Goal: Task Accomplishment & Management: Use online tool/utility

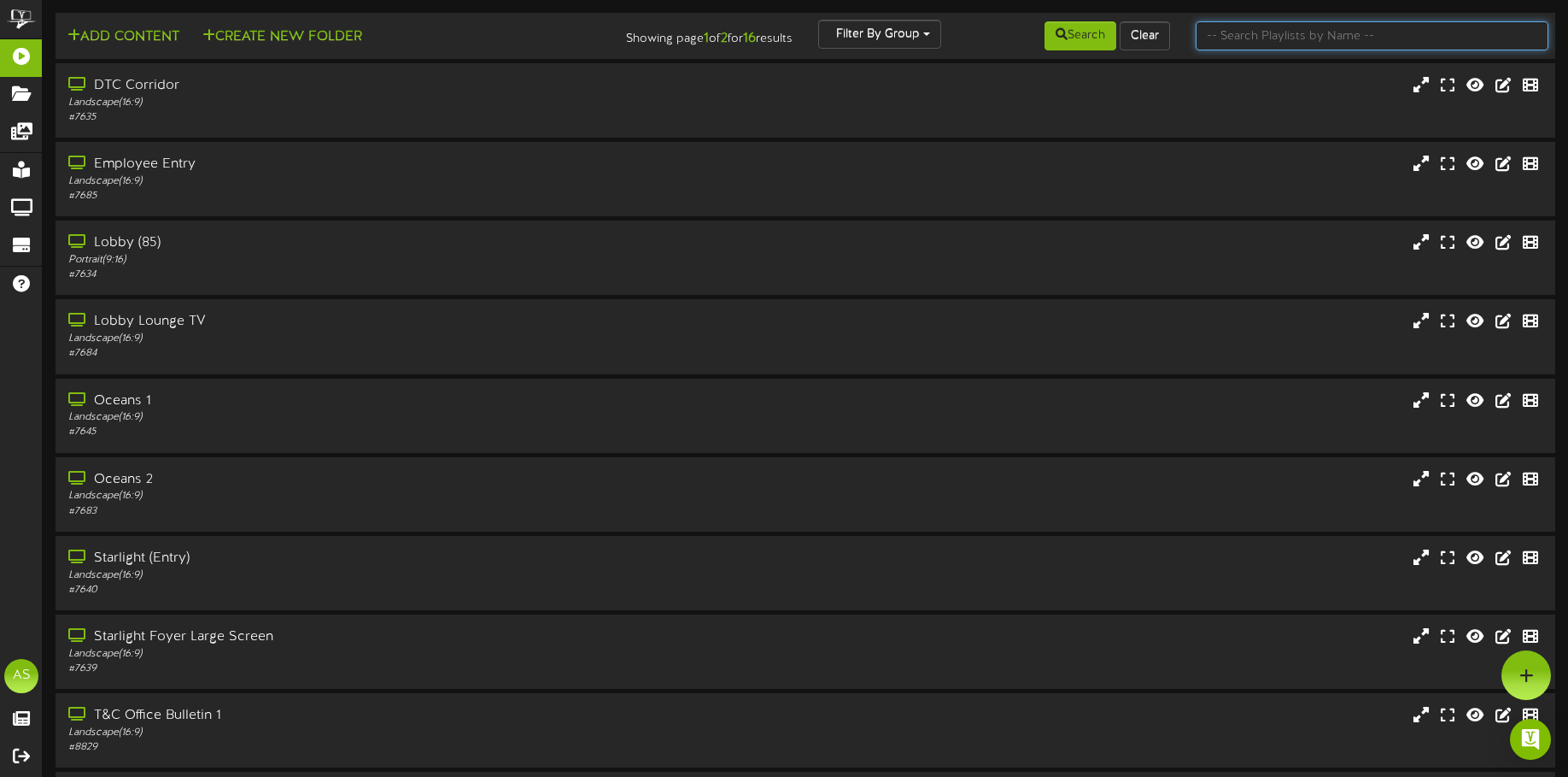
click at [1297, 34] on input "text" at bounding box center [1371, 36] width 352 height 29
type input "starlight"
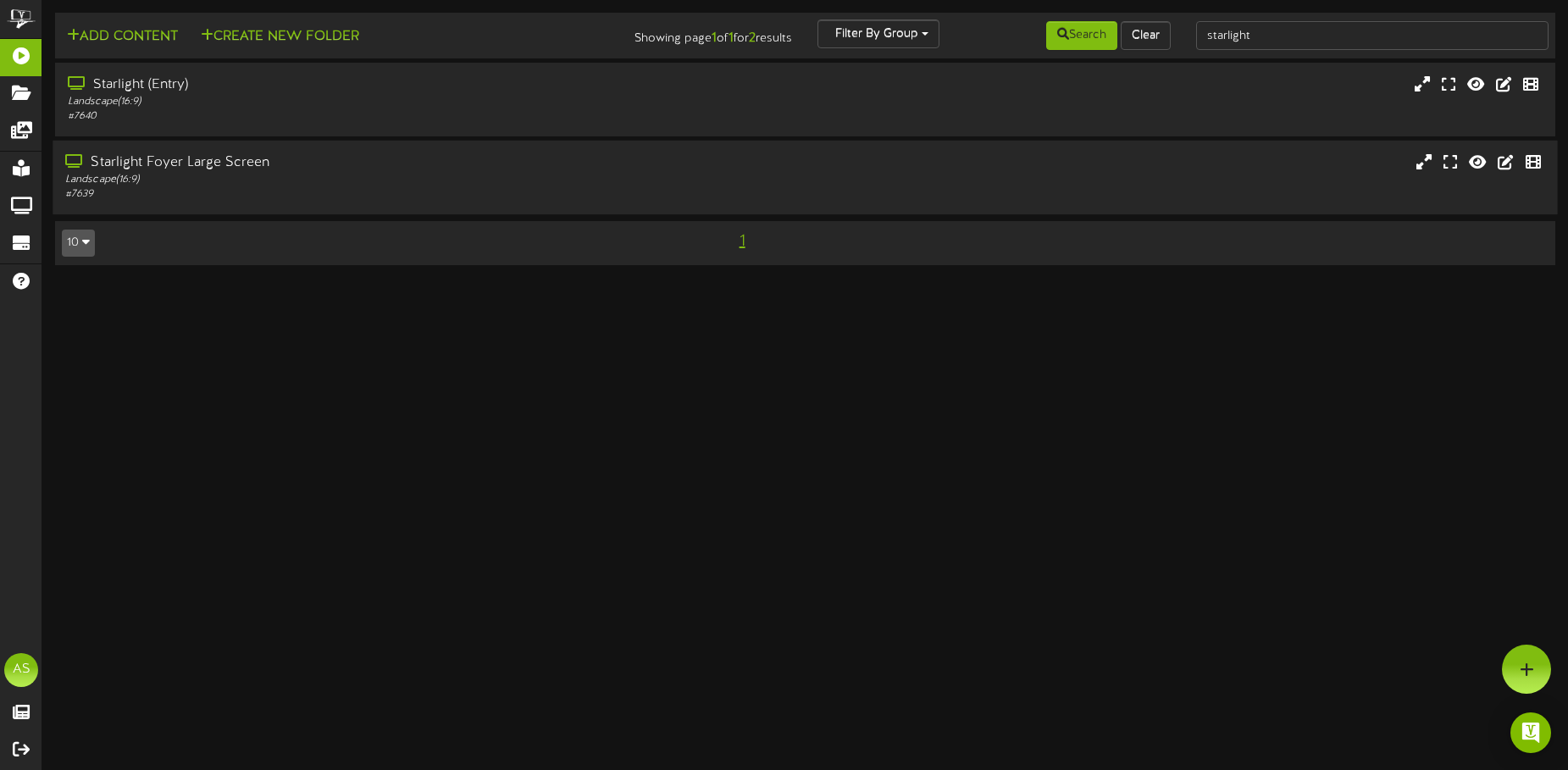
click at [1071, 167] on div "Starlight Foyer Large Screen Landscape ( 16:9 ) # 7639" at bounding box center [804, 177] width 1504 height 49
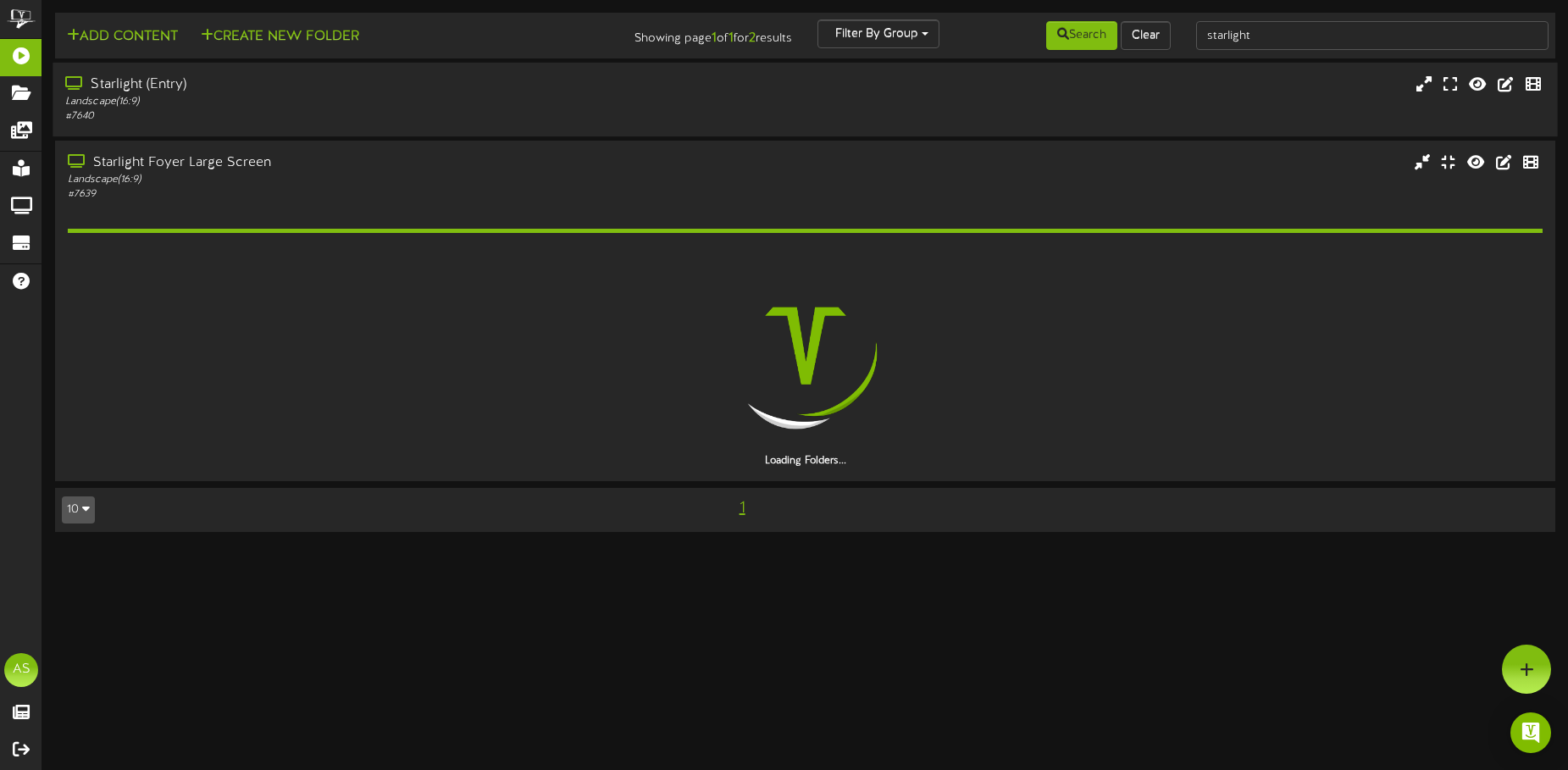
click at [725, 111] on div "Starlight (Entry) Landscape ( 16:9 ) # 7640" at bounding box center [804, 99] width 1504 height 49
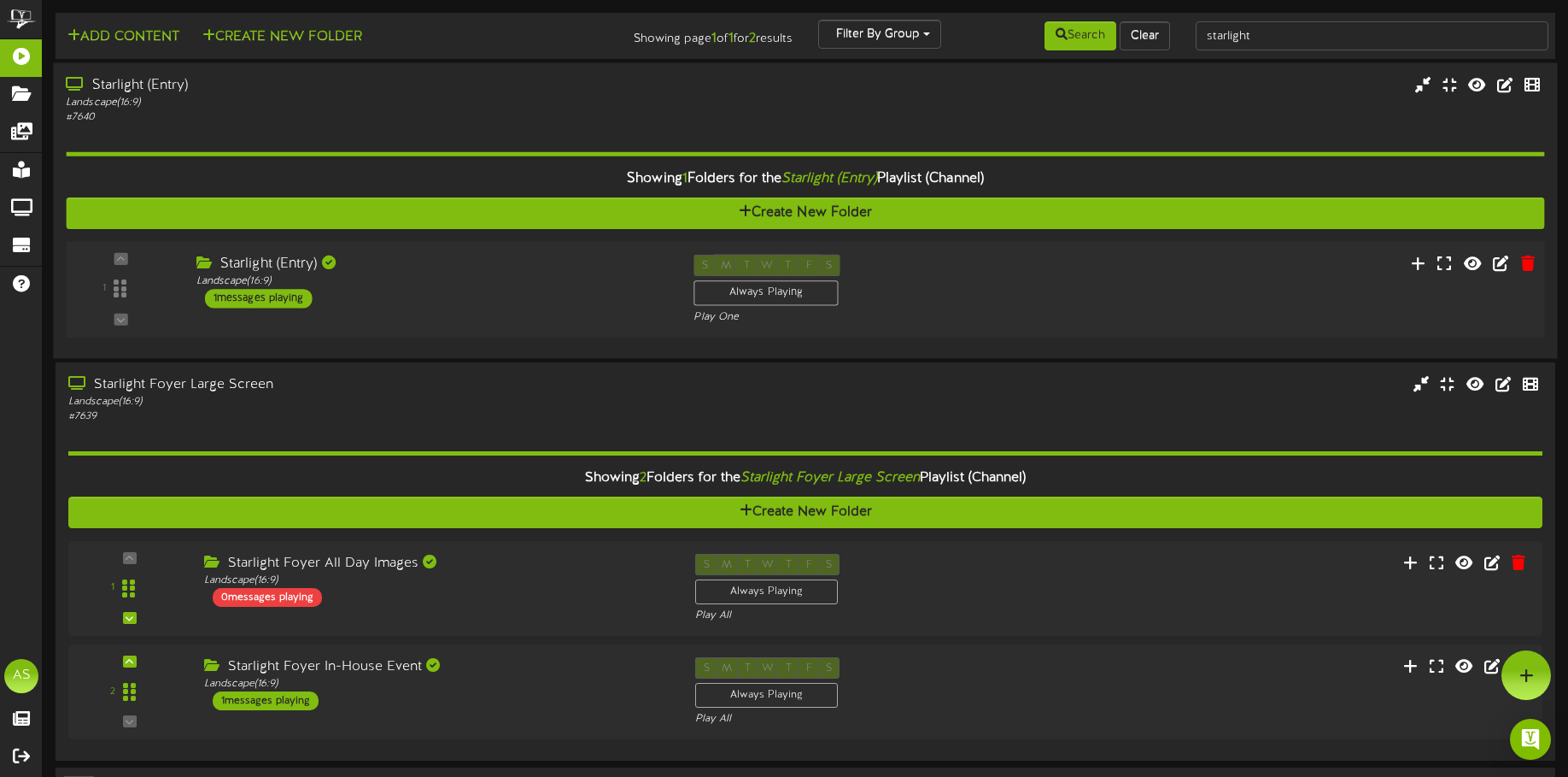
click at [410, 269] on div "Starlight (Entry)" at bounding box center [432, 264] width 471 height 19
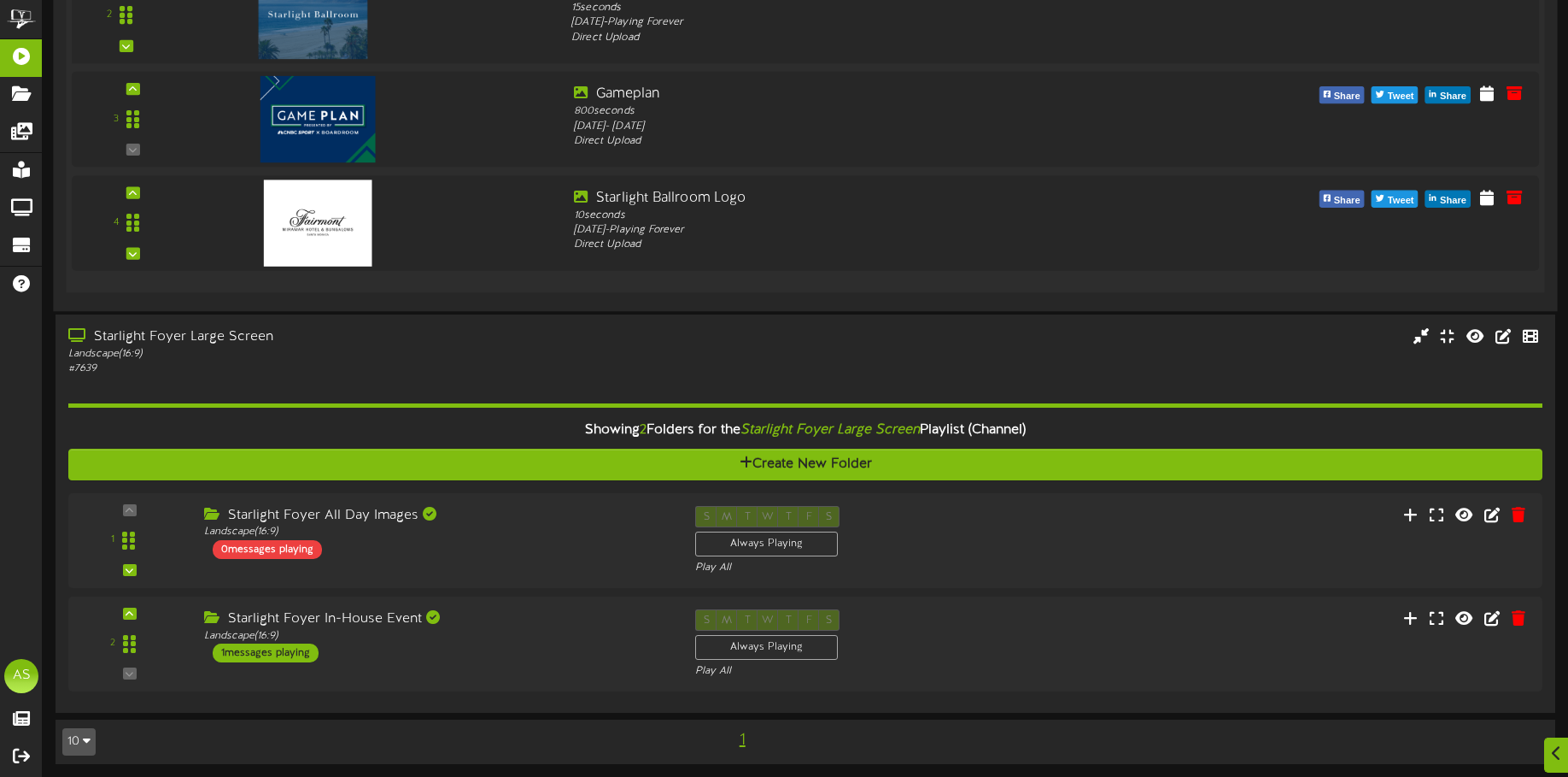
scroll to position [467, 0]
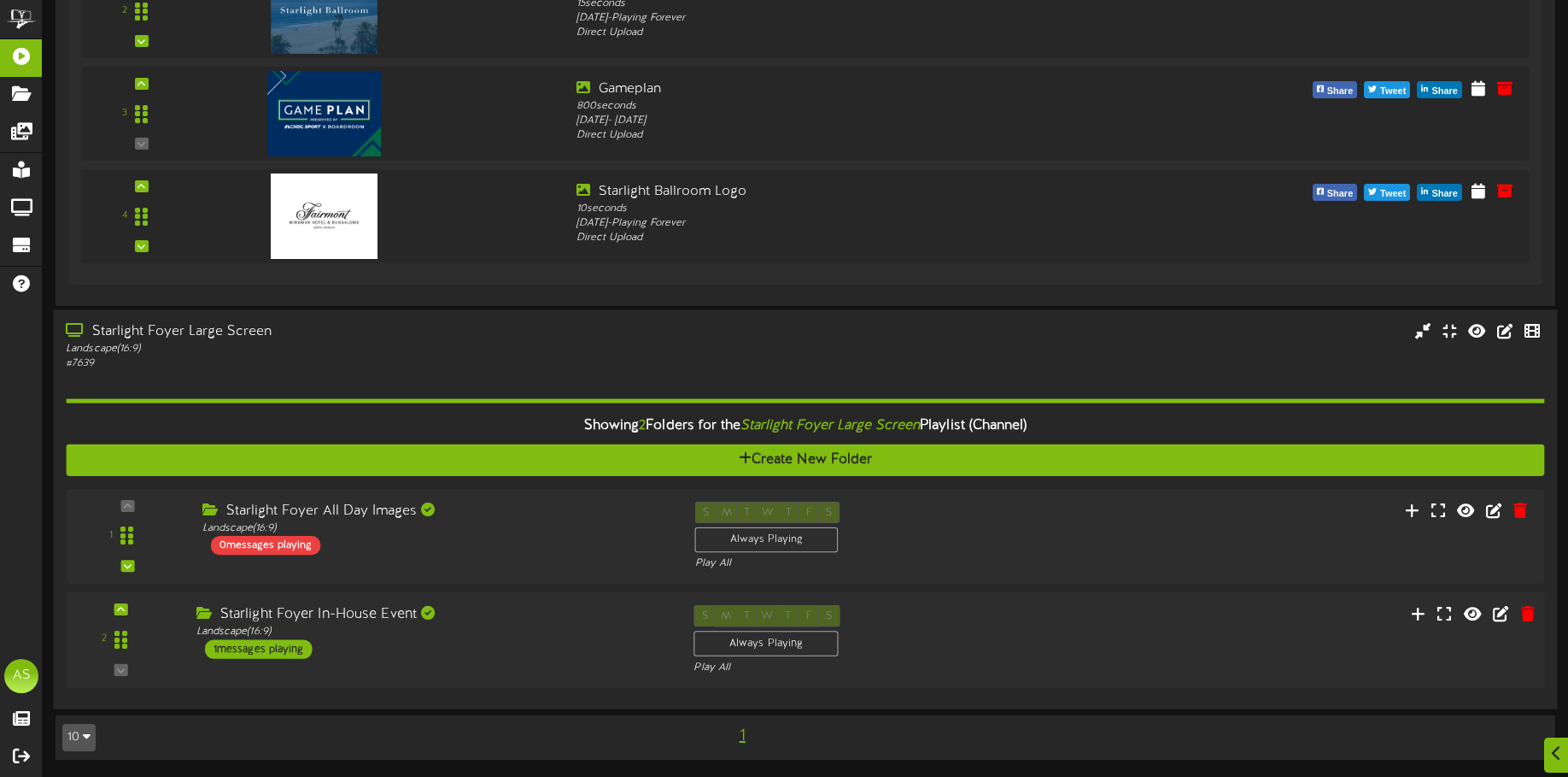
click at [552, 654] on div "Starlight Foyer In-House Event Landscape ( 16:9 ) 1 messages playing" at bounding box center [431, 632] width 498 height 54
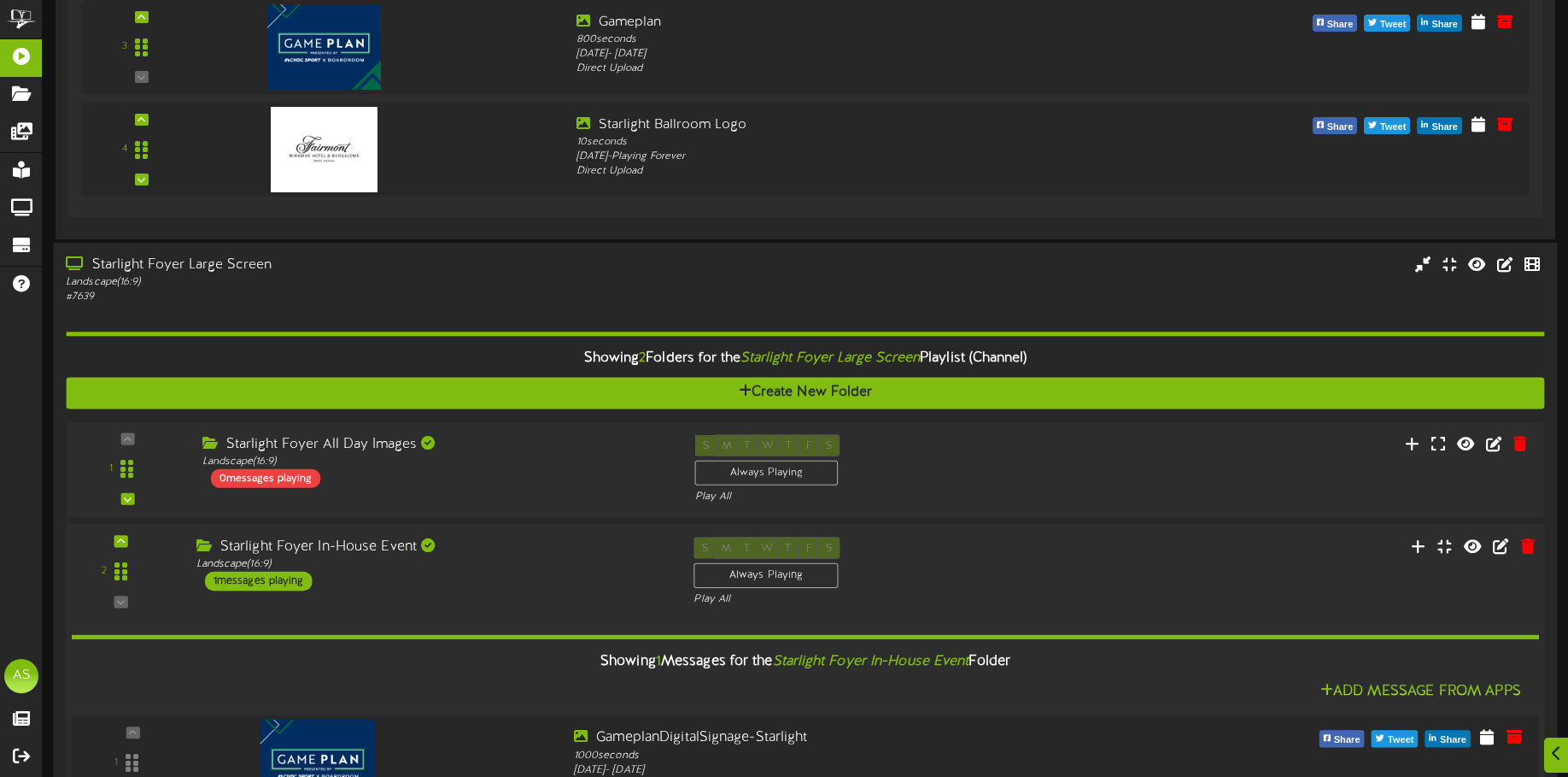
scroll to position [676, 0]
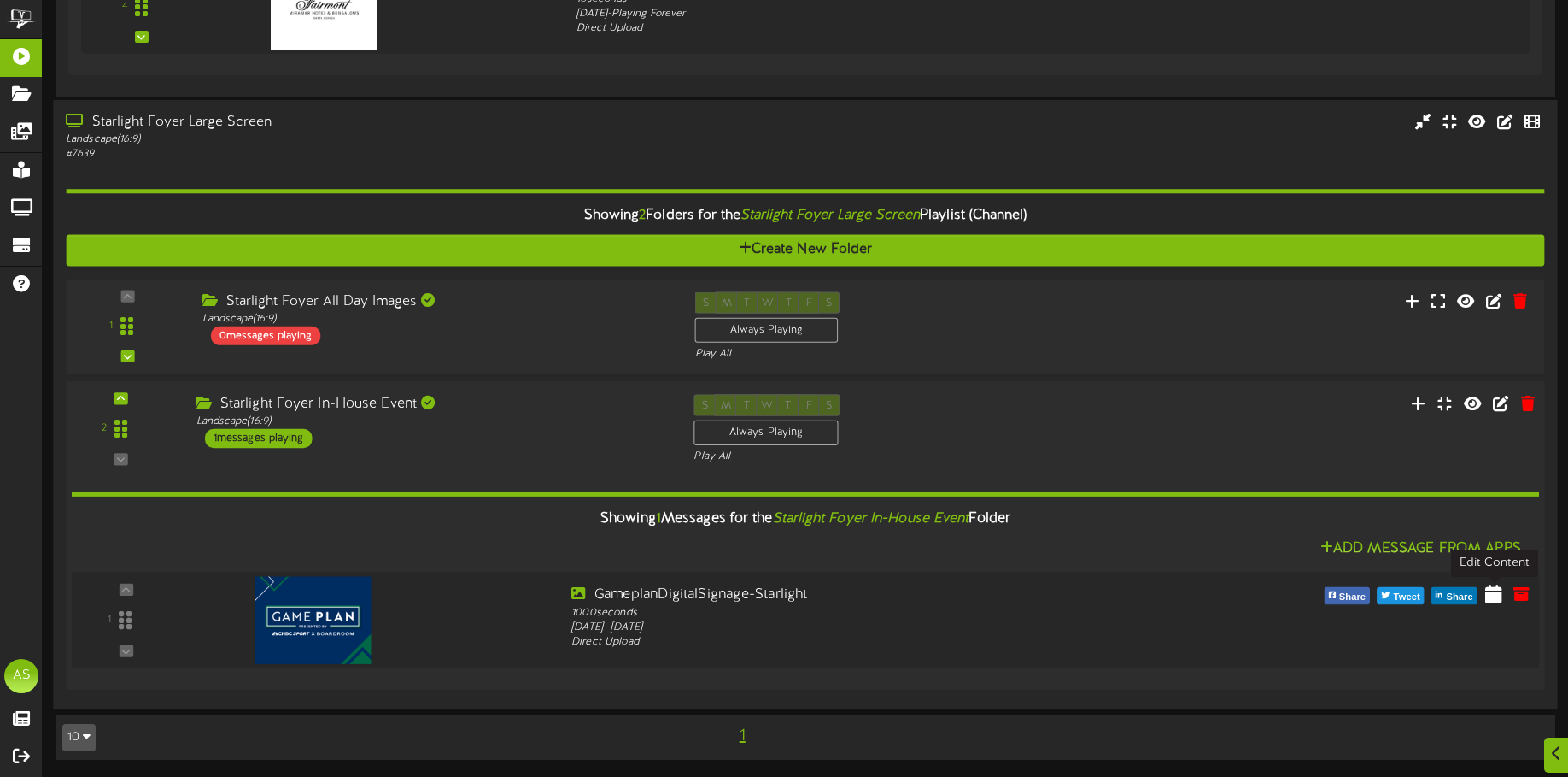
click at [1497, 602] on icon at bounding box center [1494, 594] width 17 height 19
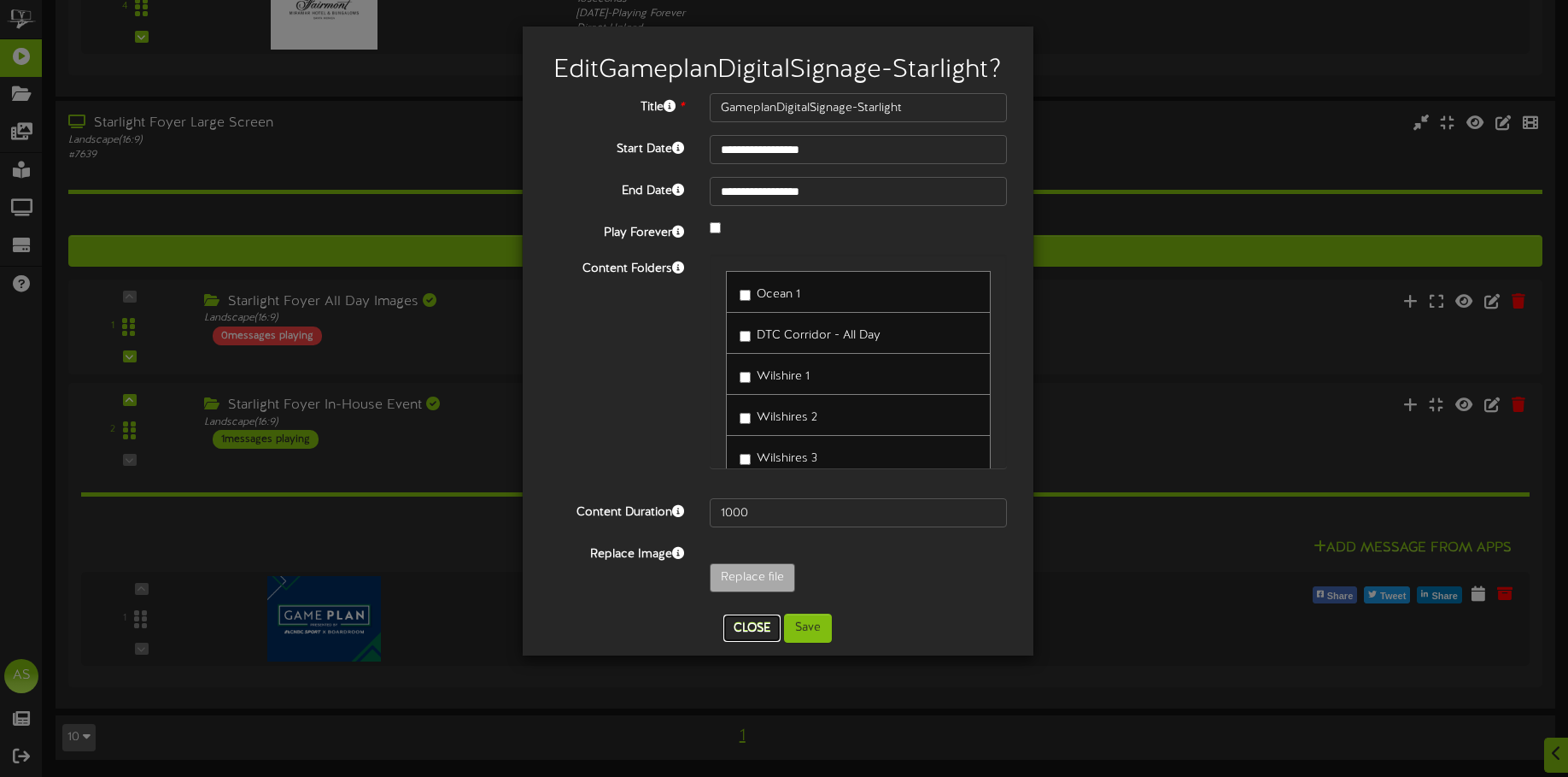
click at [751, 628] on button "Close" at bounding box center [752, 628] width 58 height 27
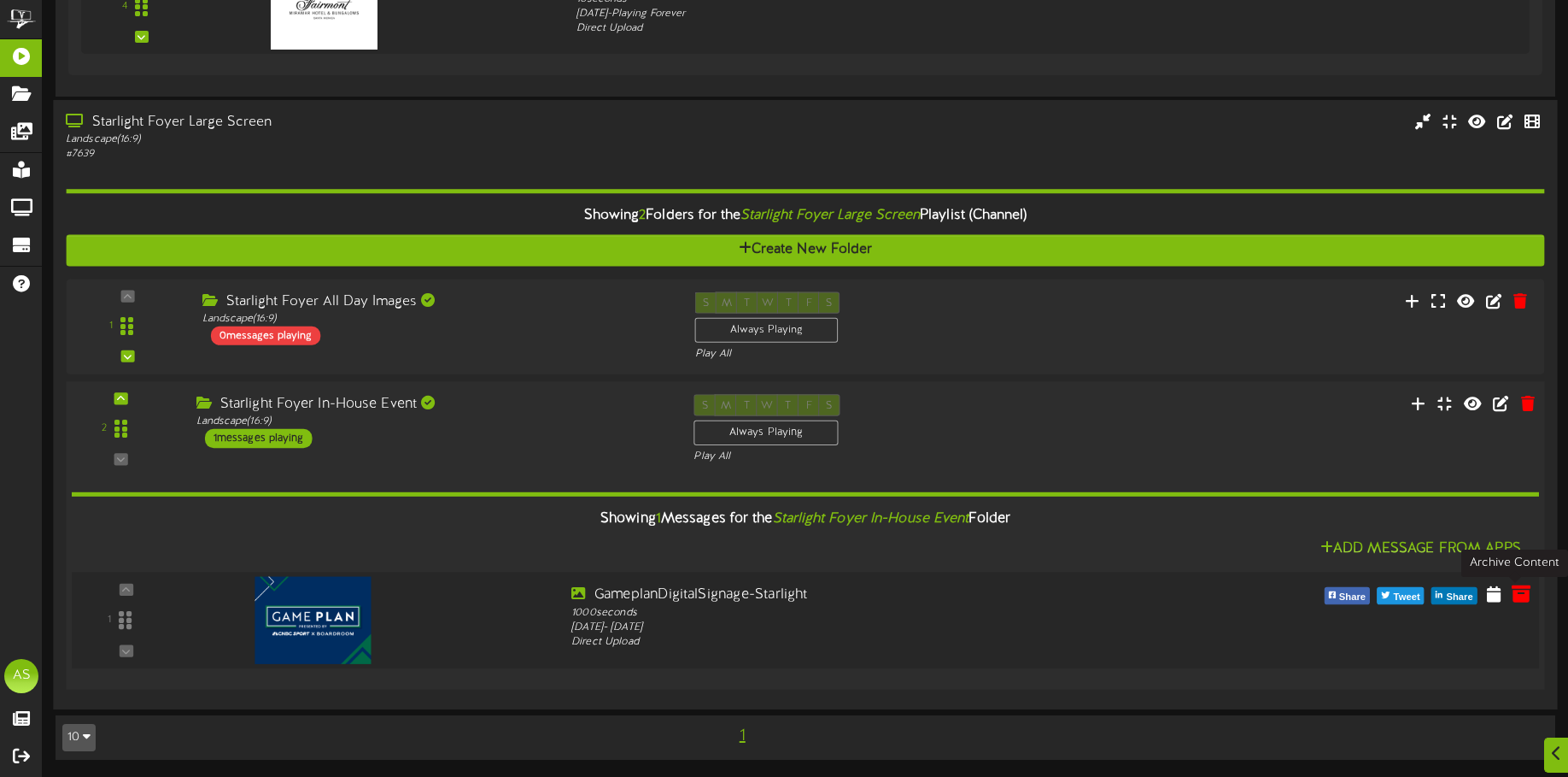
click at [1521, 598] on icon at bounding box center [1522, 594] width 19 height 19
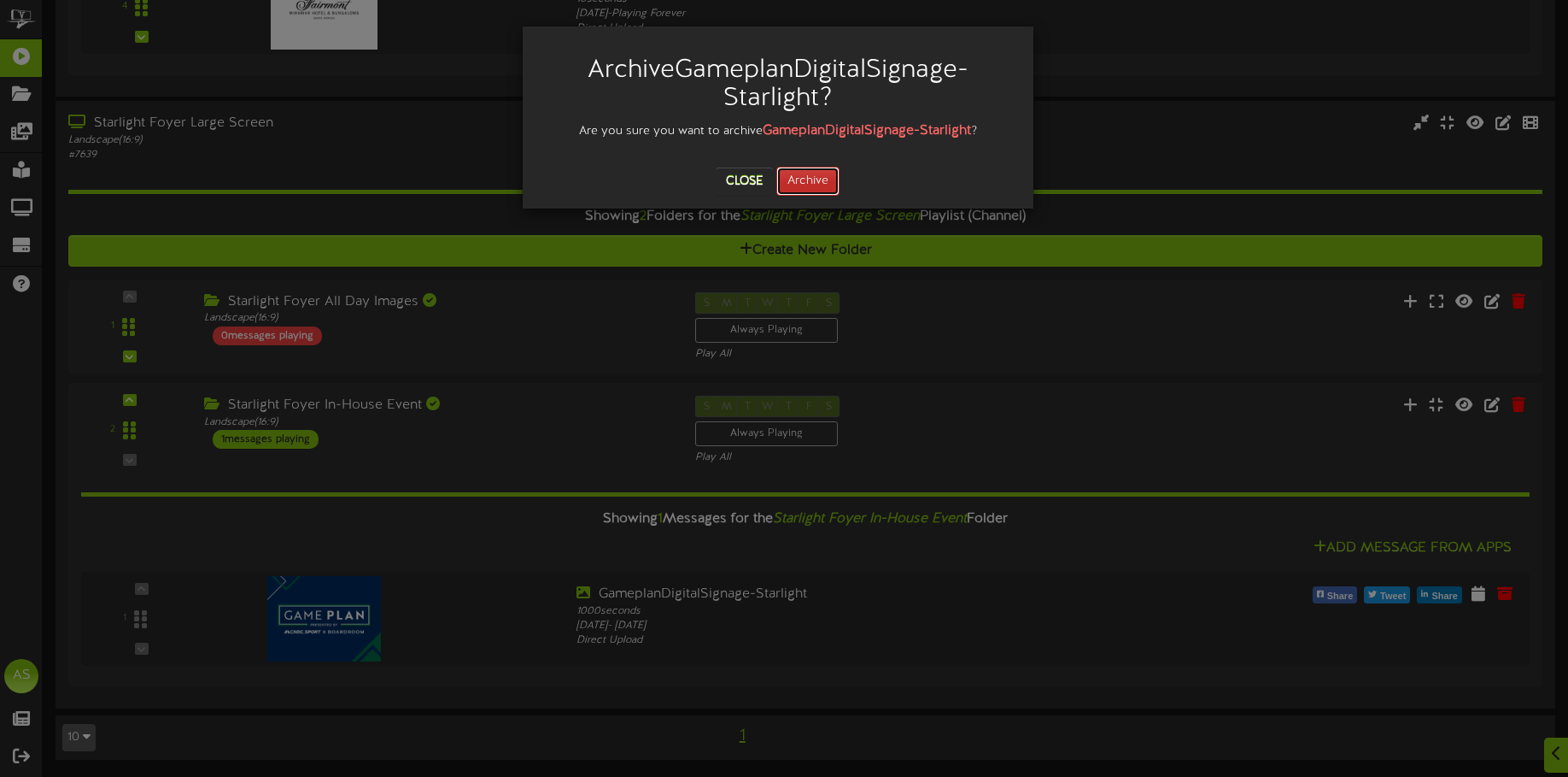
click at [811, 185] on button "Archive" at bounding box center [808, 181] width 63 height 29
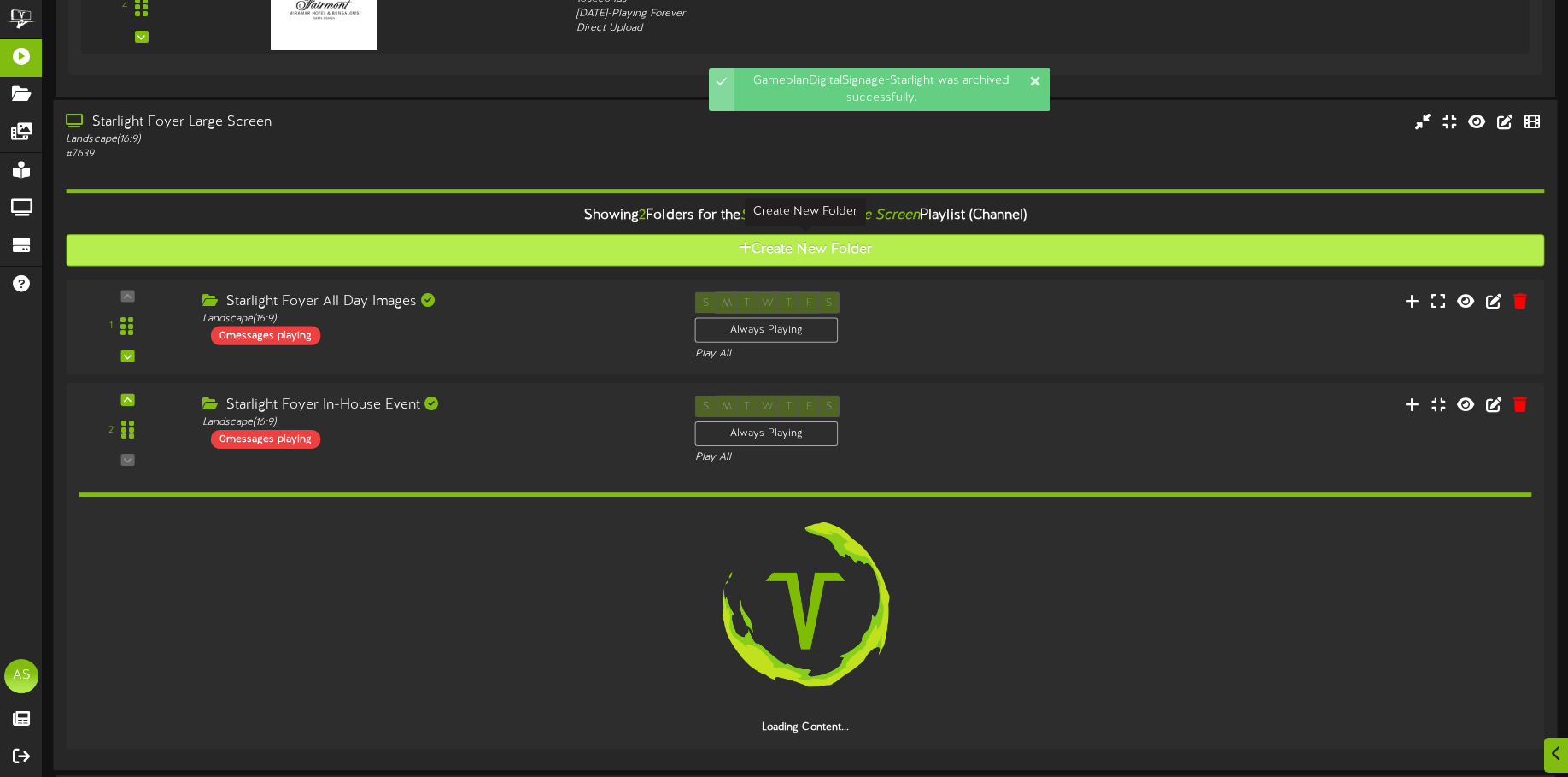
scroll to position [619, 0]
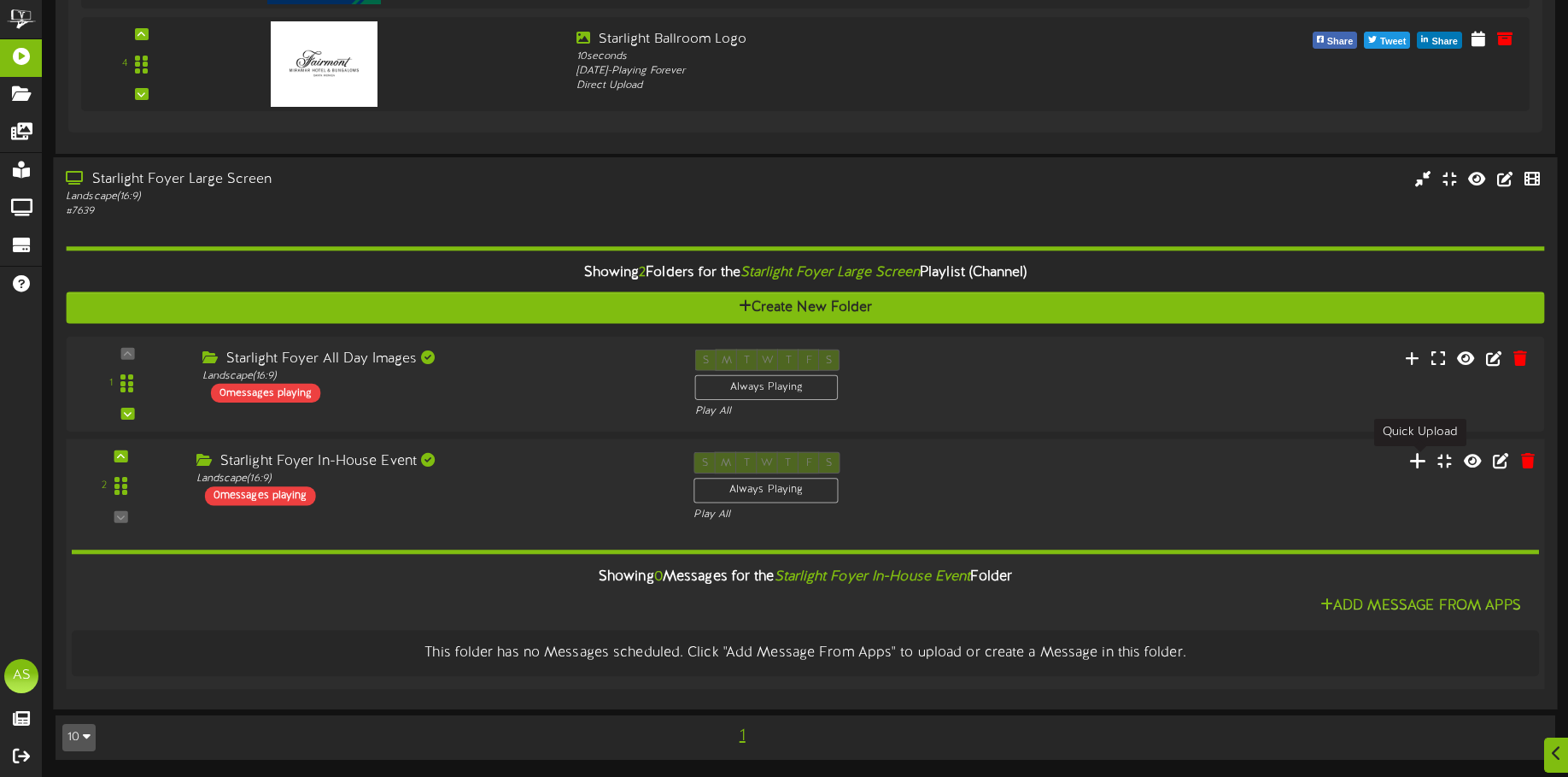
click at [1417, 462] on icon at bounding box center [1418, 460] width 18 height 19
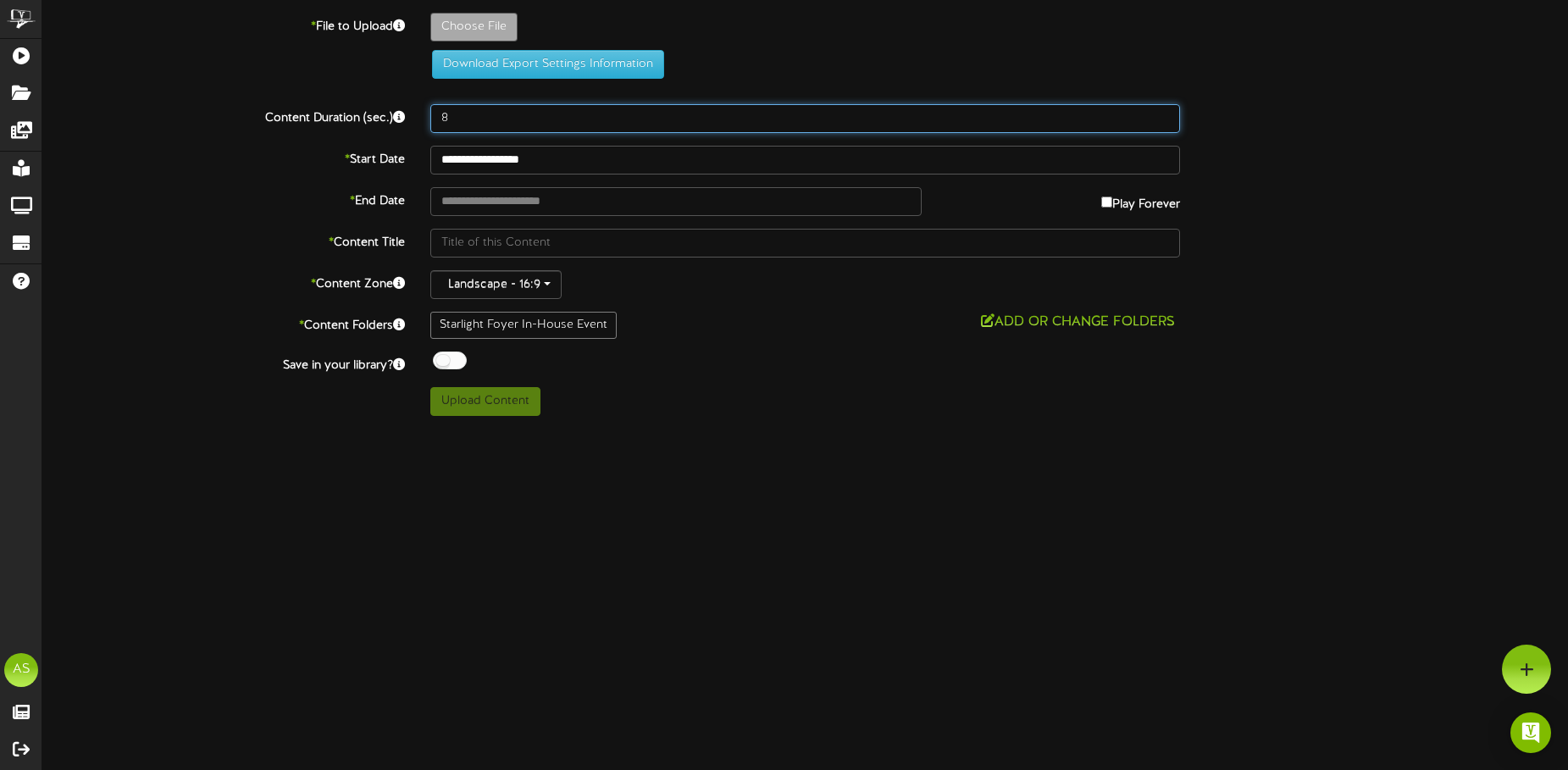
click at [496, 109] on input "8" at bounding box center [805, 118] width 750 height 29
type input "800"
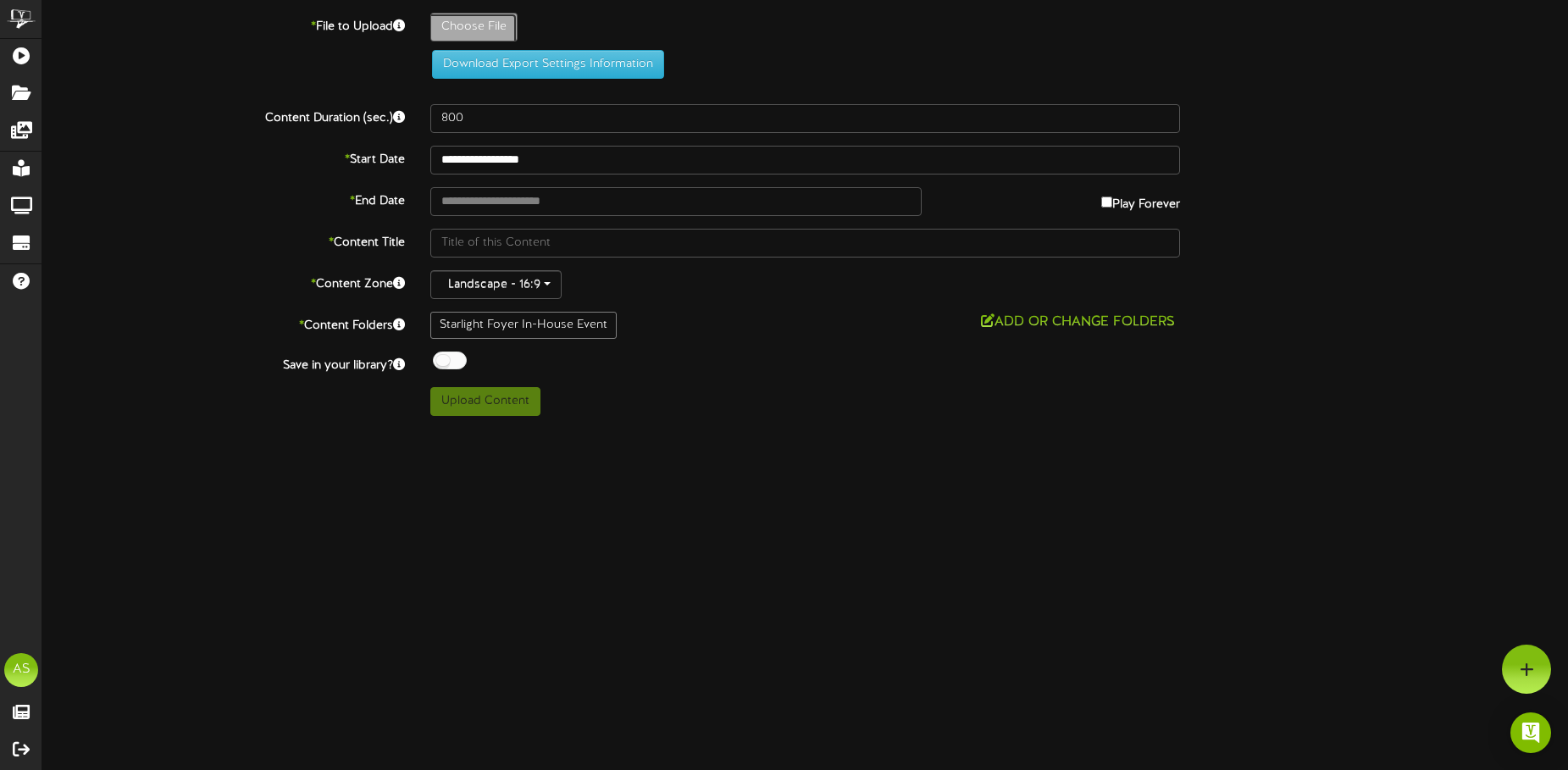
type input "**********"
type input "GameplanDigitalSignage-StarlightLarge"
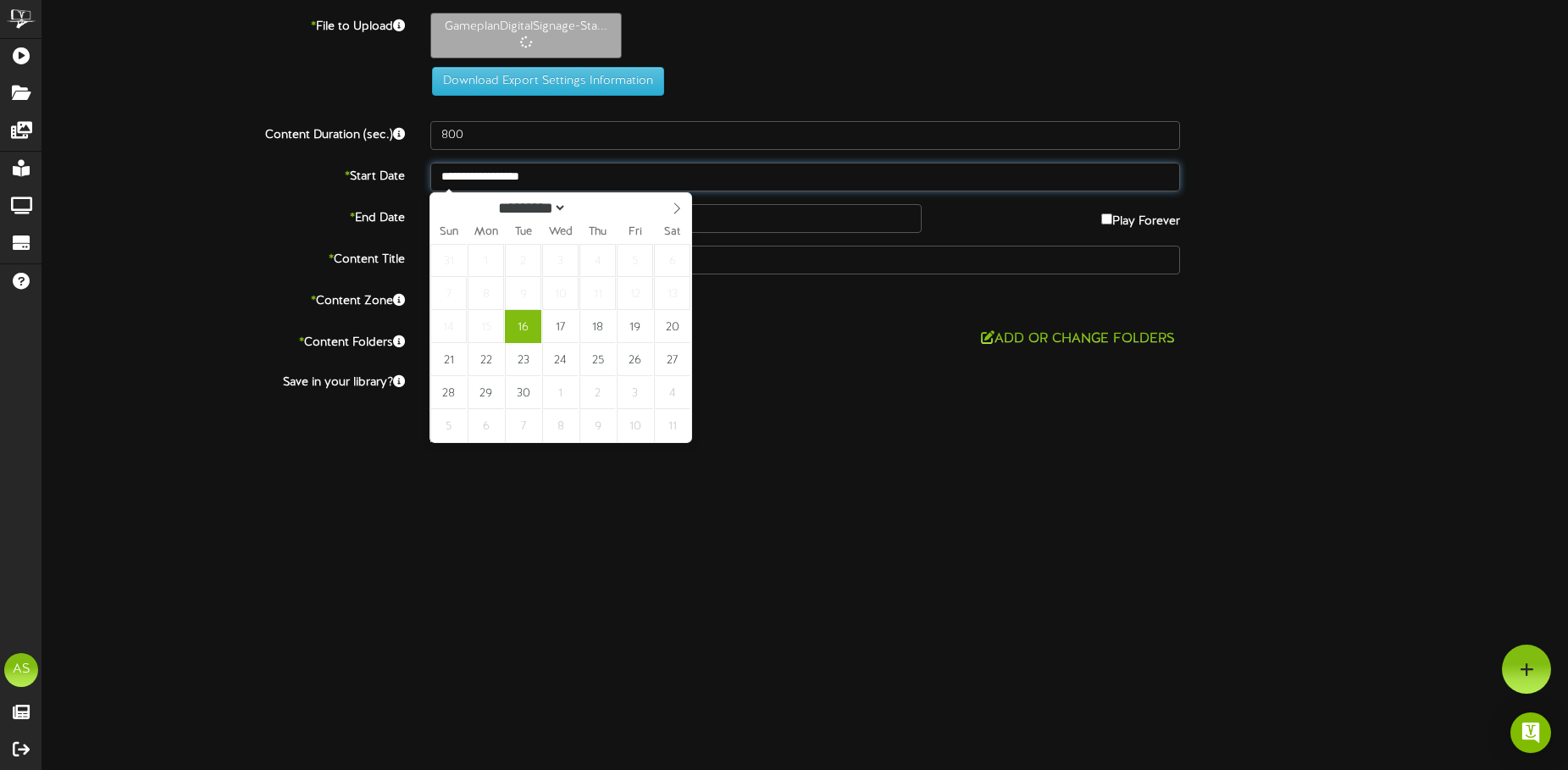
click at [570, 180] on input "**********" at bounding box center [805, 177] width 750 height 29
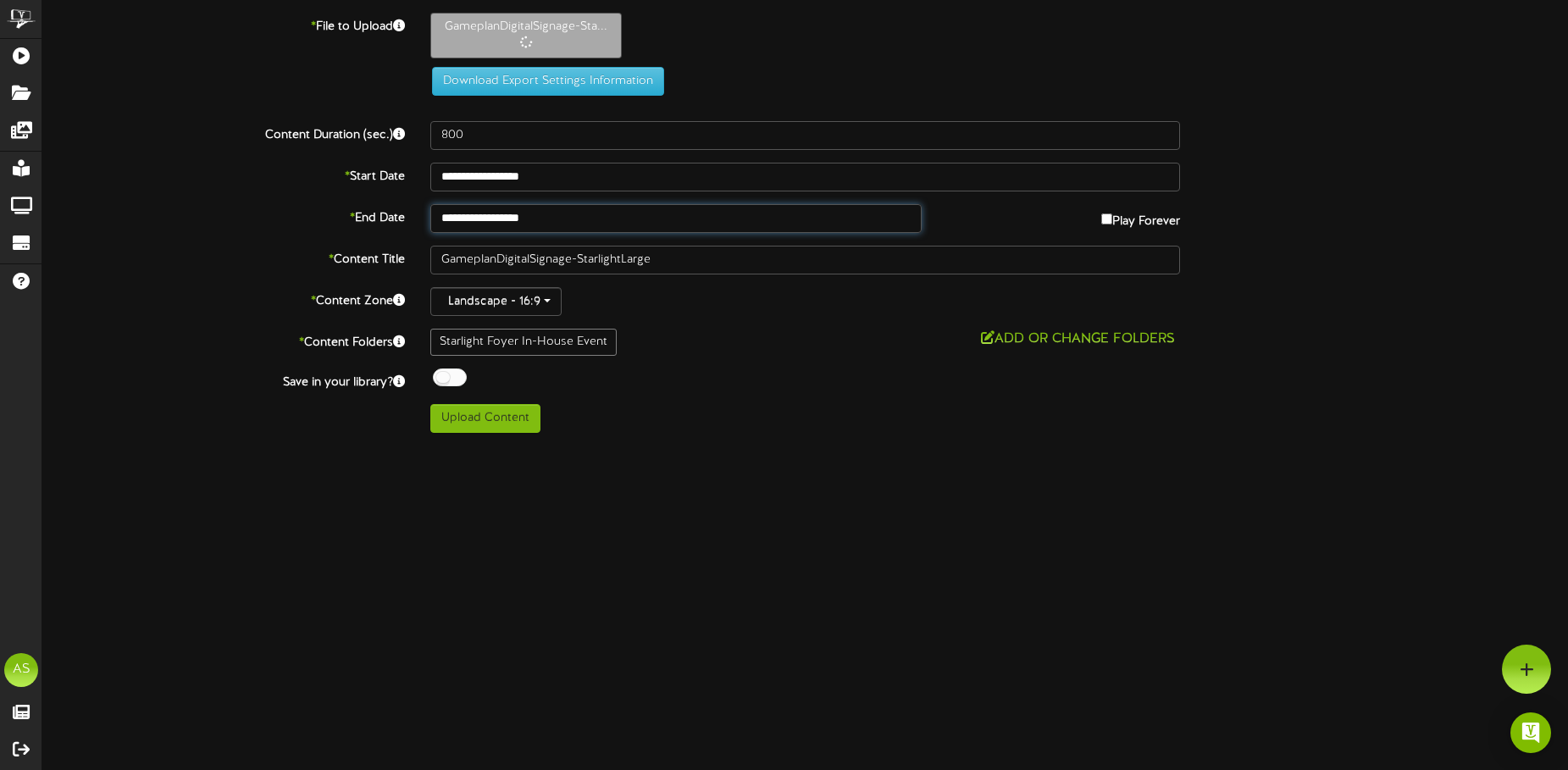
click at [566, 215] on input "**********" at bounding box center [676, 218] width 491 height 29
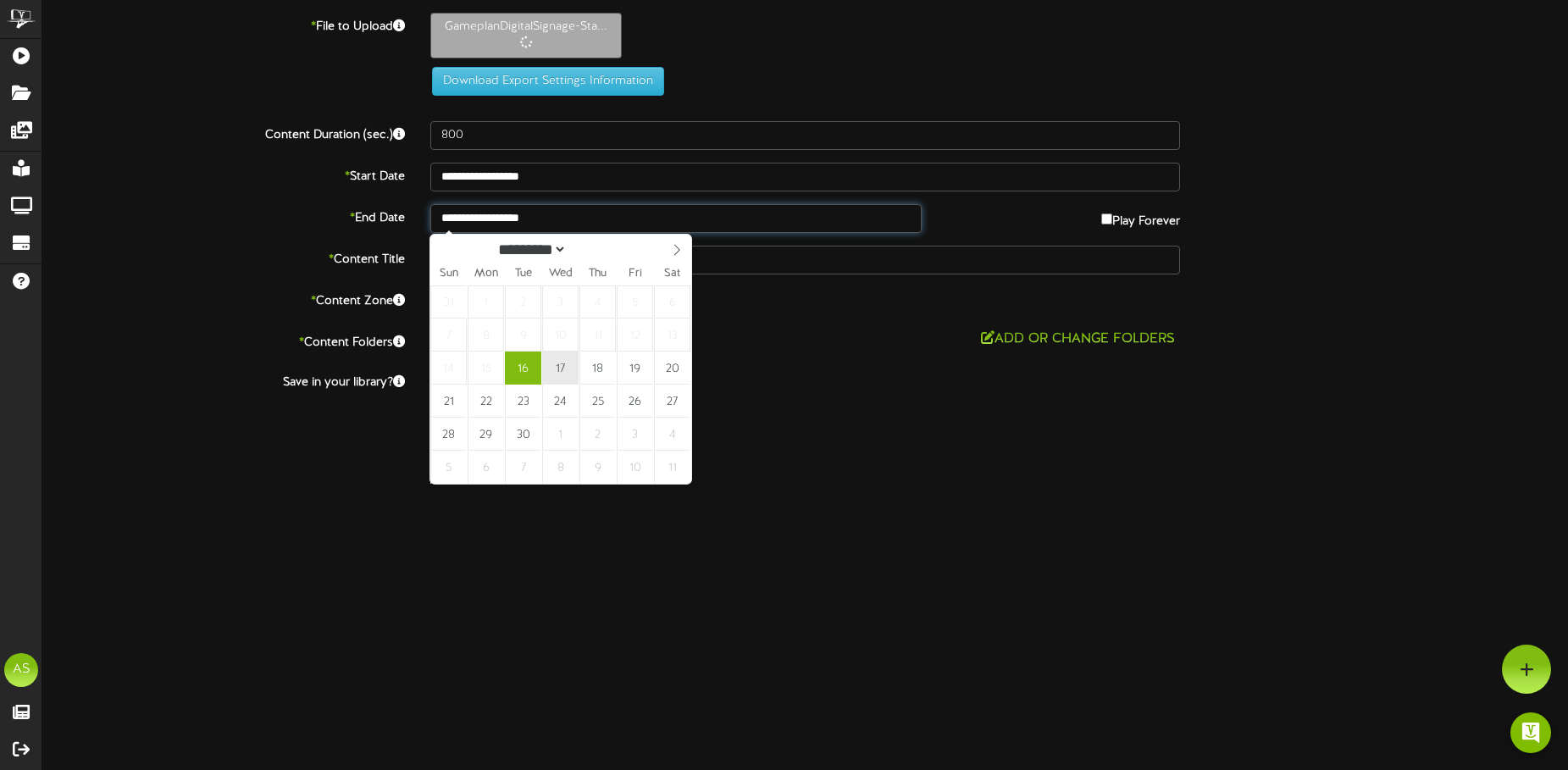
type input "**********"
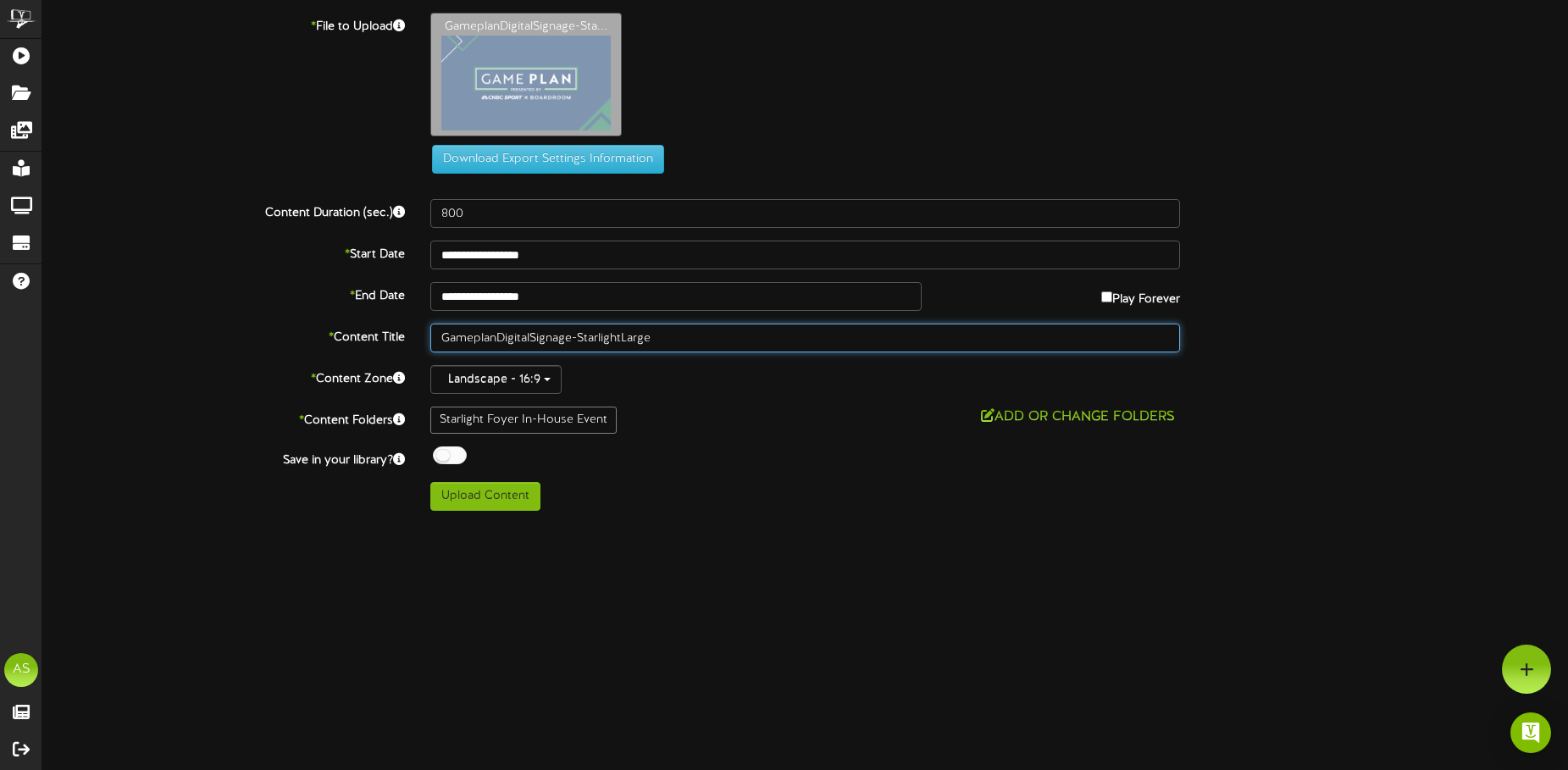
drag, startPoint x: 680, startPoint y: 340, endPoint x: 370, endPoint y: 325, distance: 310.4
click at [370, 325] on div "* Content Title GameplanDigitalSignage-StarlightLarge" at bounding box center [804, 338] width 1551 height 29
type input "Gameplan"
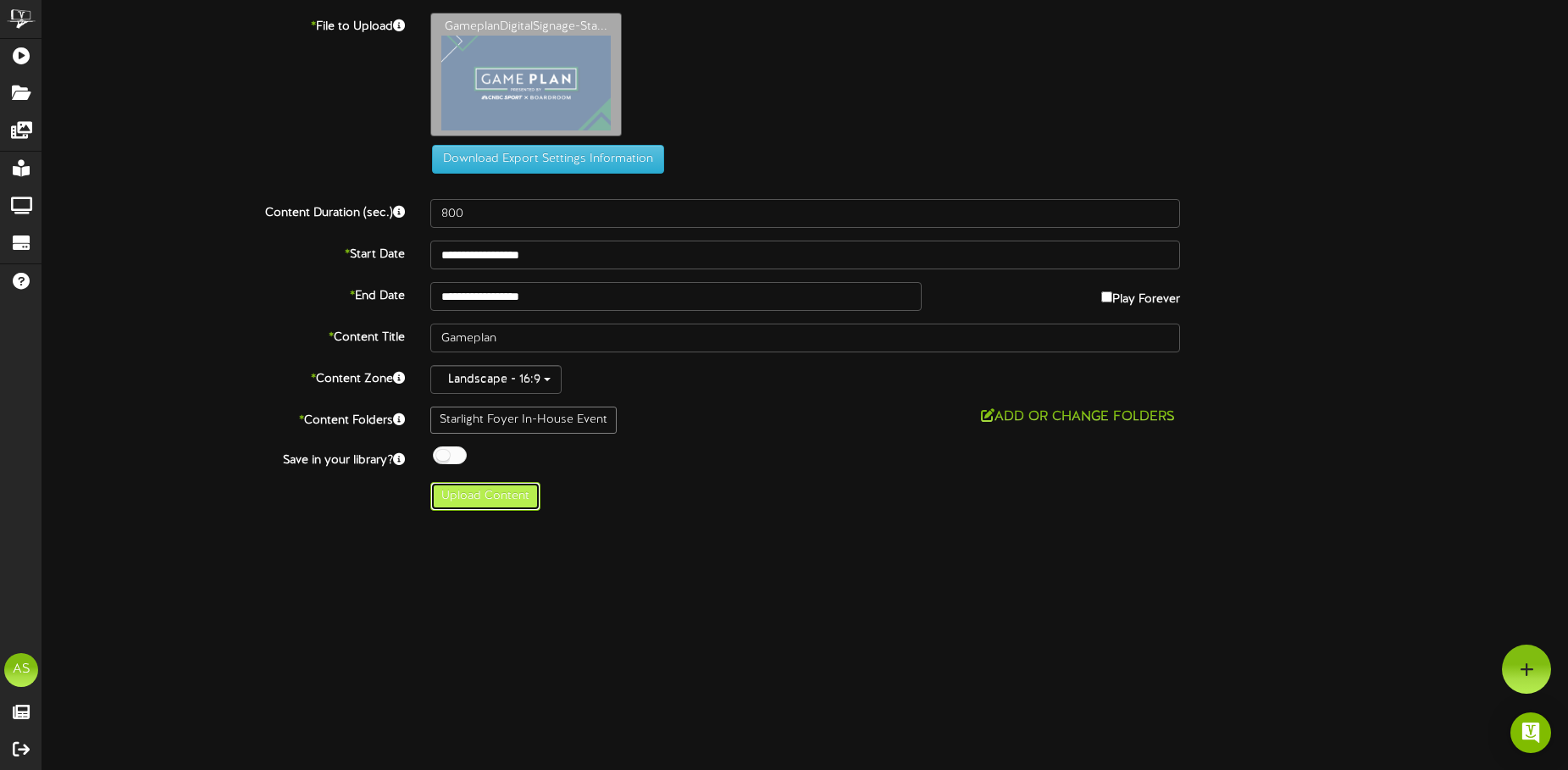
click at [492, 504] on button "Upload Content" at bounding box center [486, 496] width 110 height 29
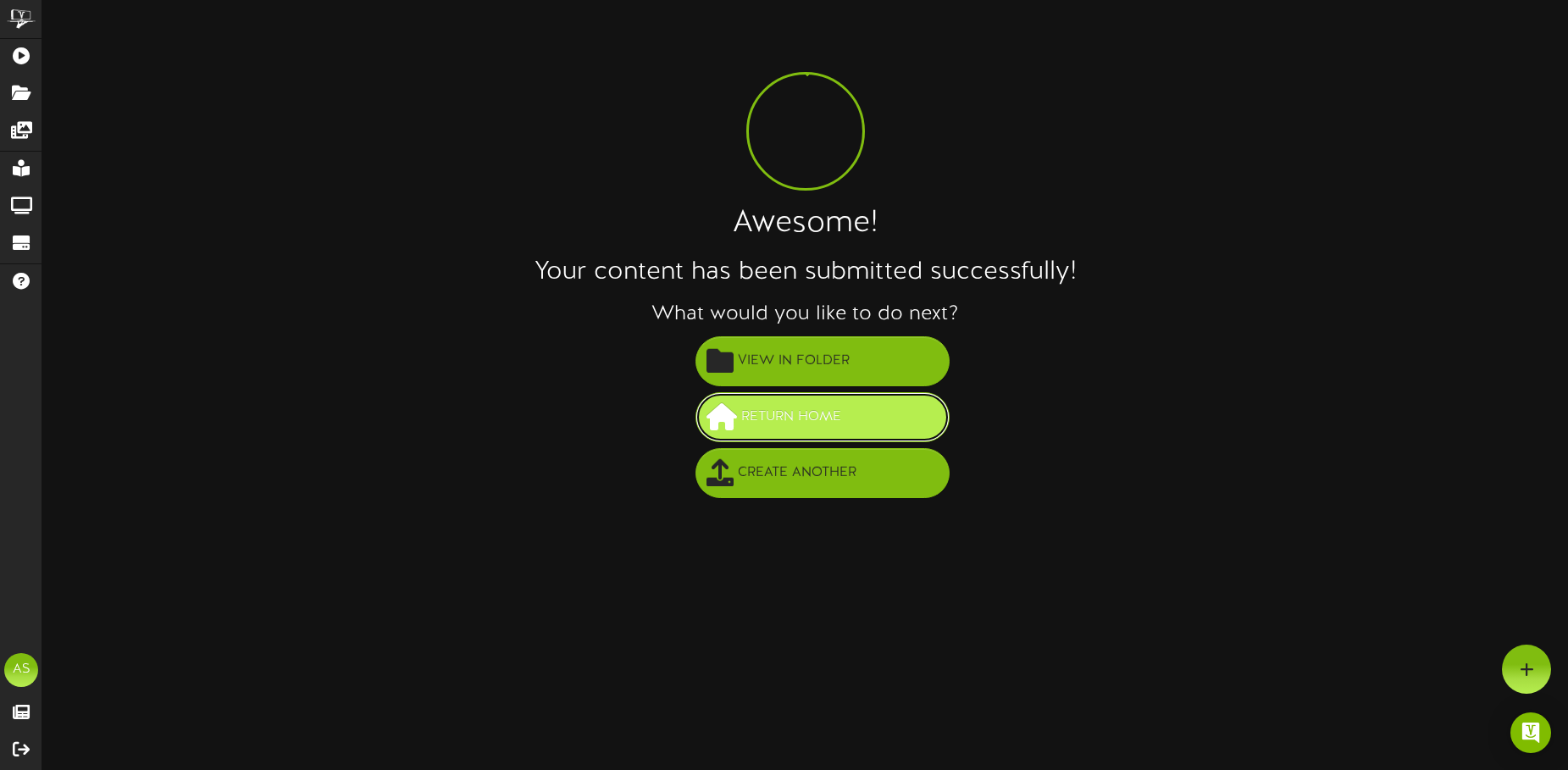
click at [856, 418] on button "Return Home" at bounding box center [822, 417] width 254 height 49
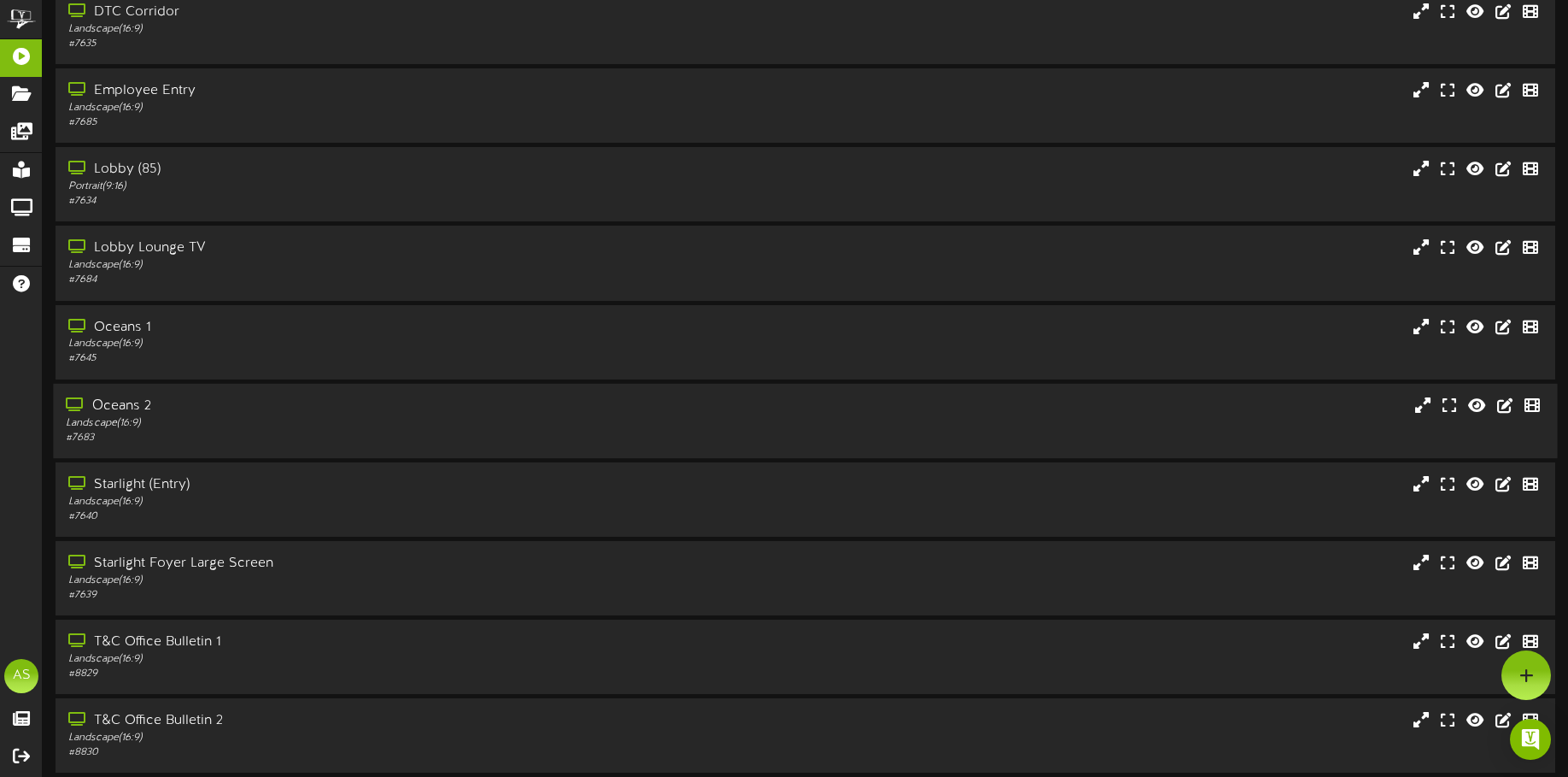
scroll to position [140, 0]
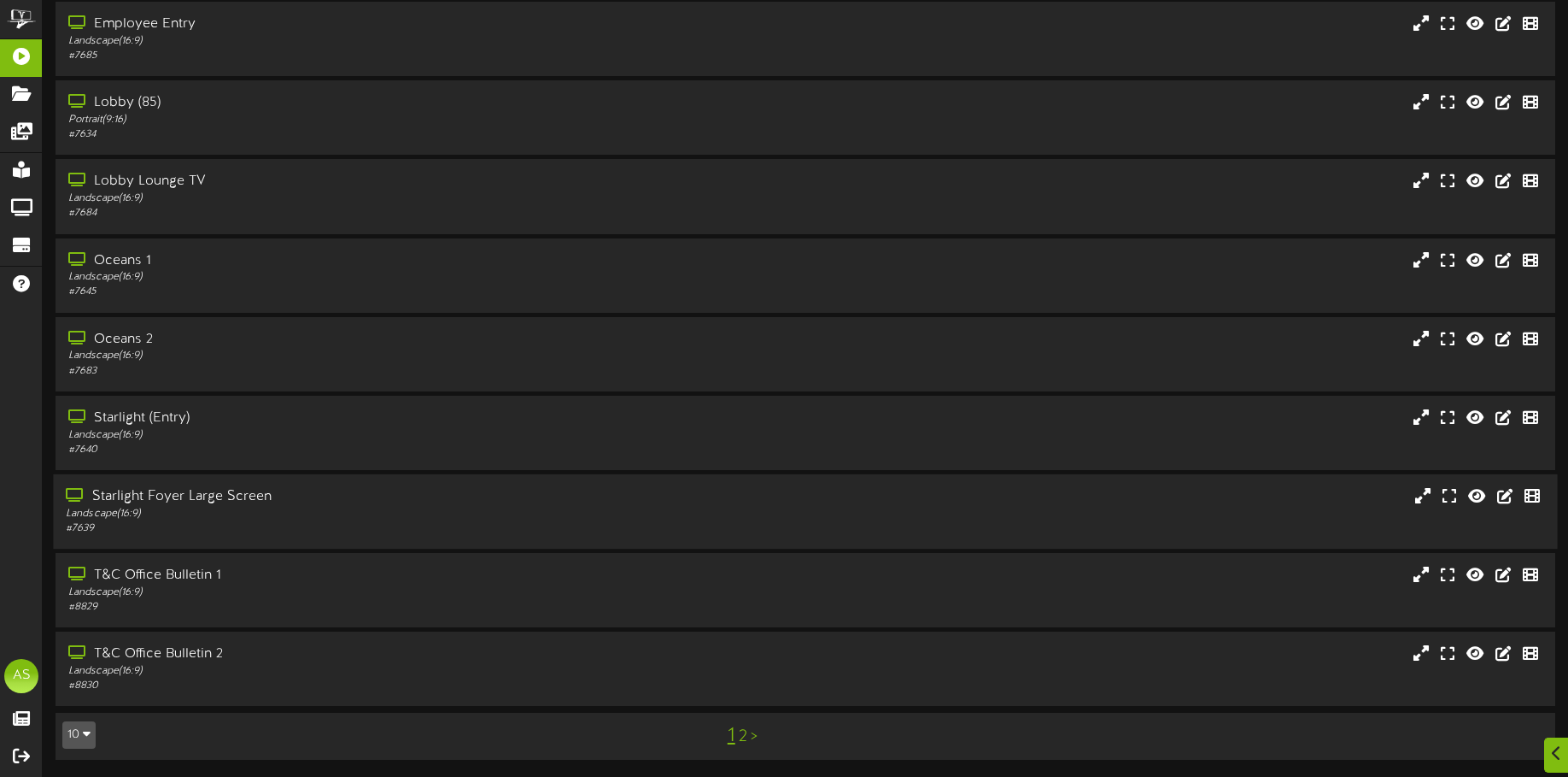
click at [283, 502] on div "Starlight Foyer Large Screen" at bounding box center [366, 497] width 601 height 19
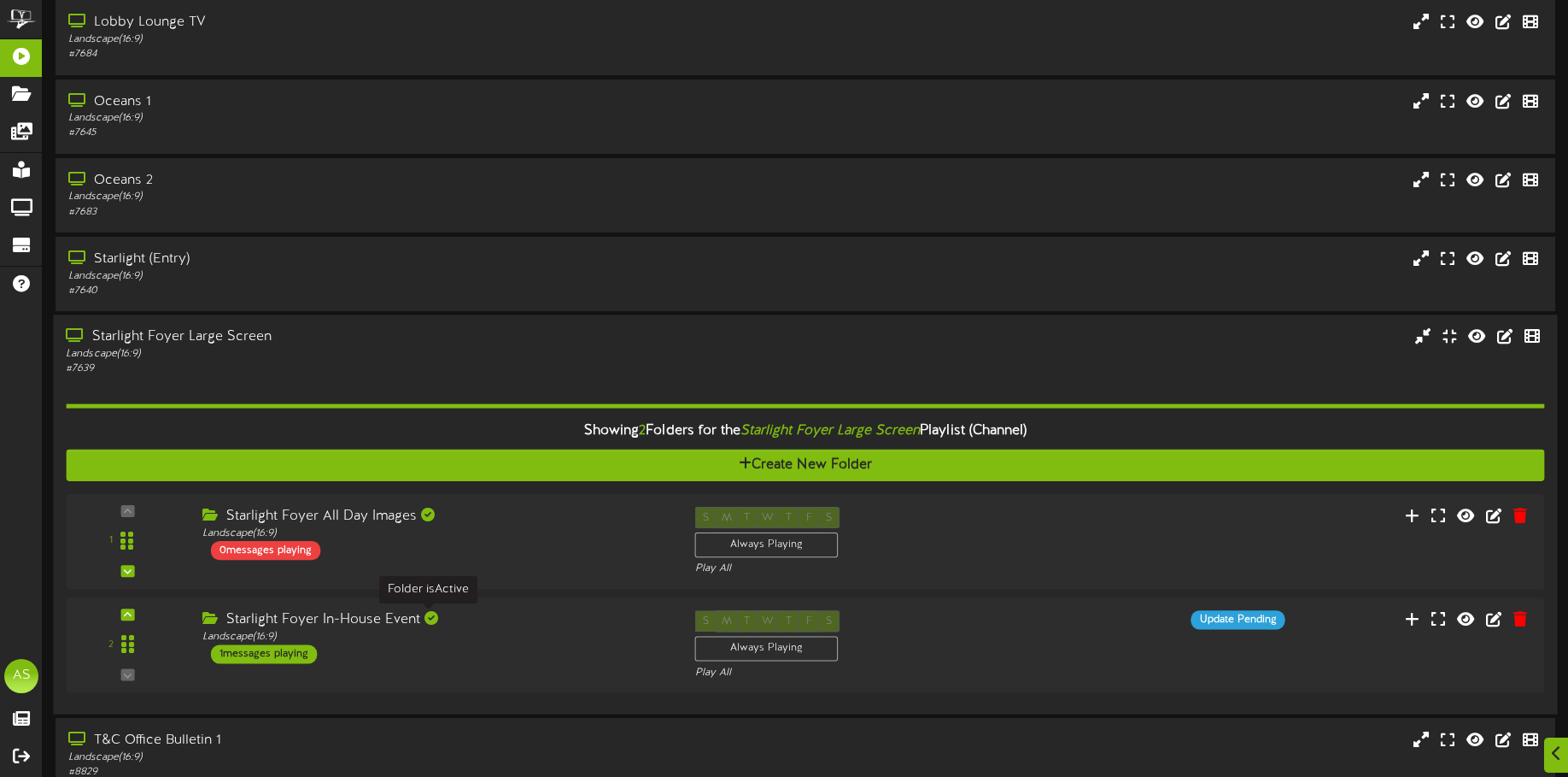
scroll to position [464, 0]
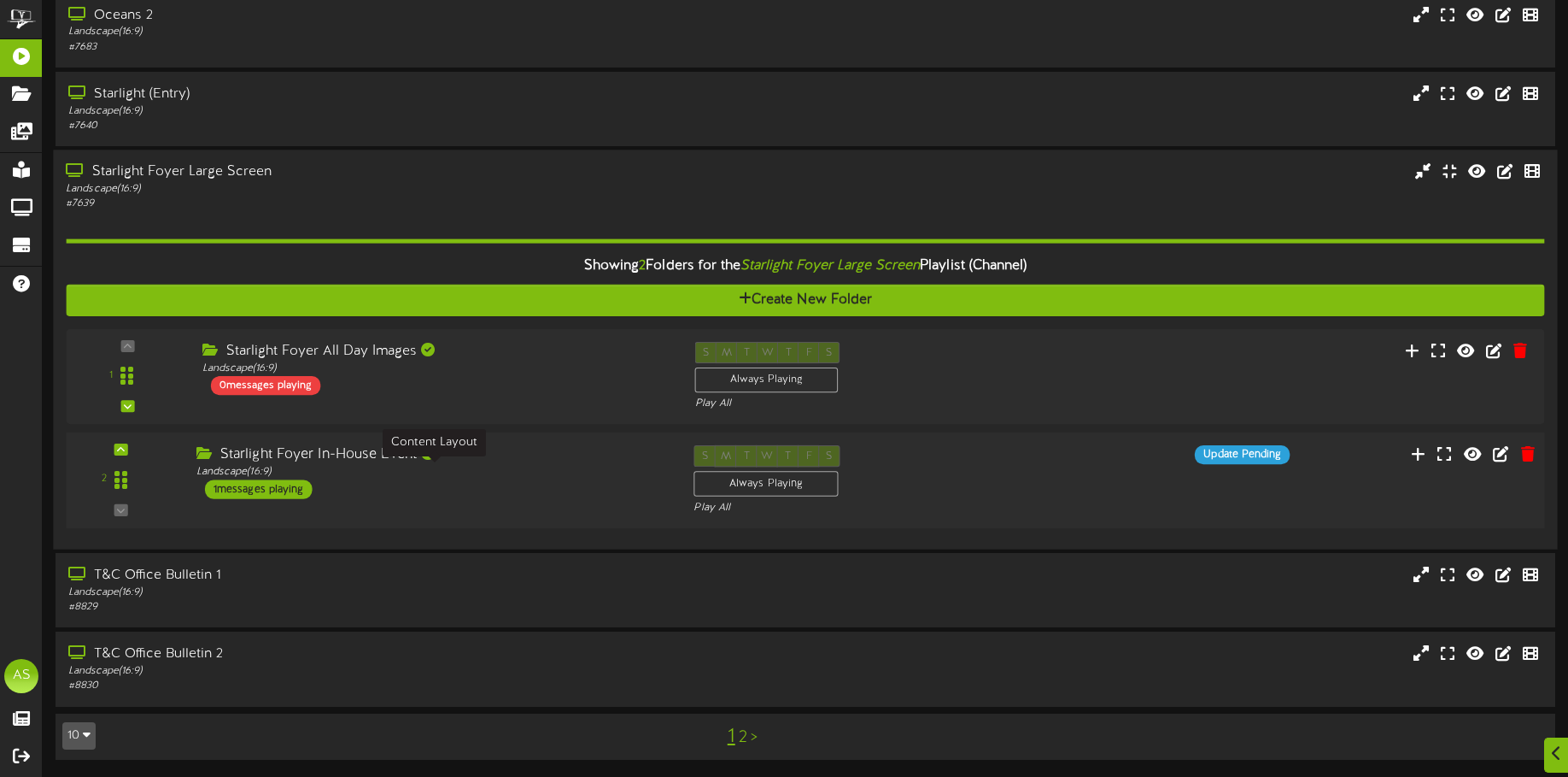
click at [557, 468] on div "Landscape ( 16:9 )" at bounding box center [432, 472] width 471 height 14
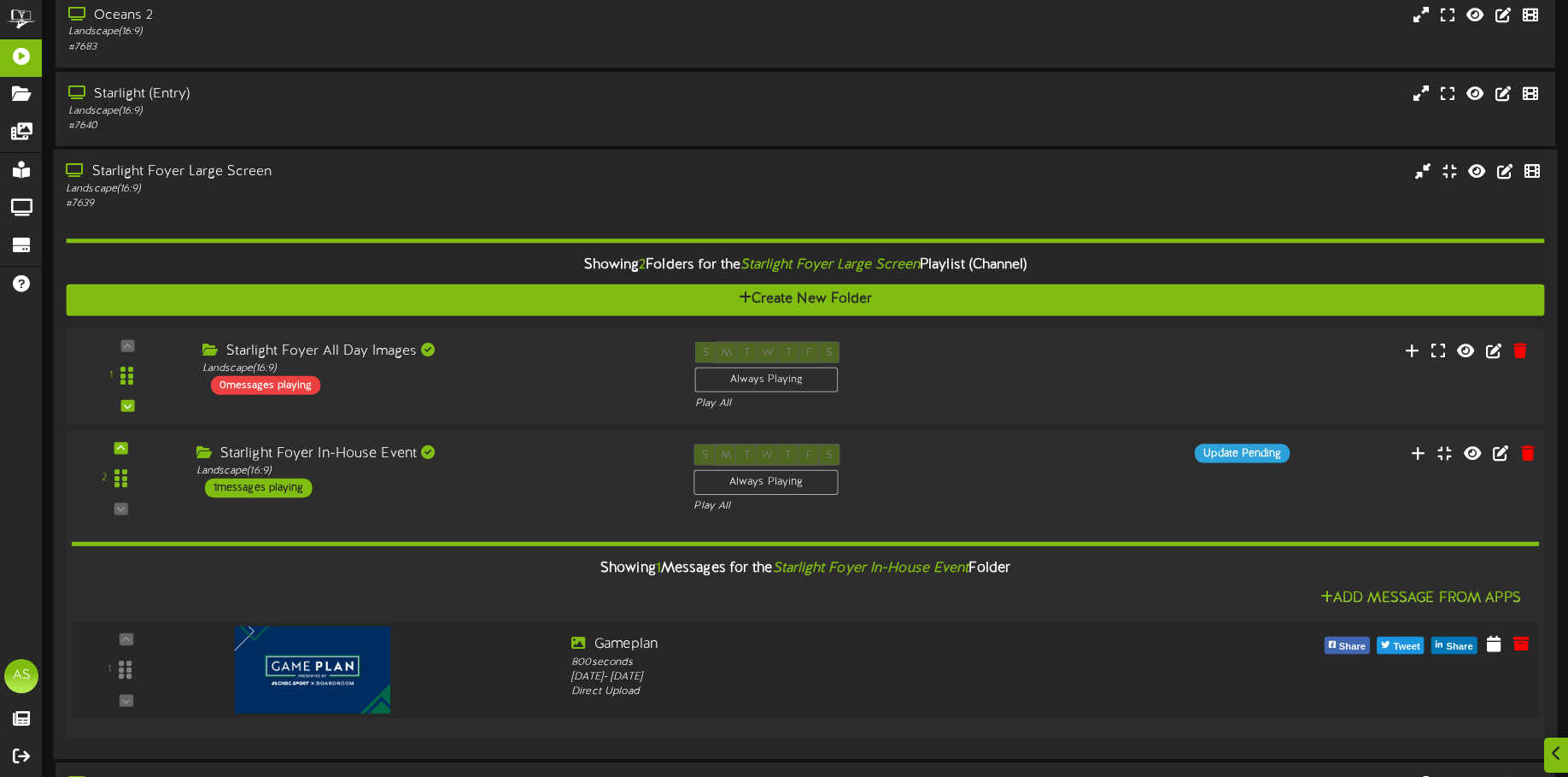
click at [290, 661] on img at bounding box center [313, 669] width 156 height 87
